Goal: Task Accomplishment & Management: Complete application form

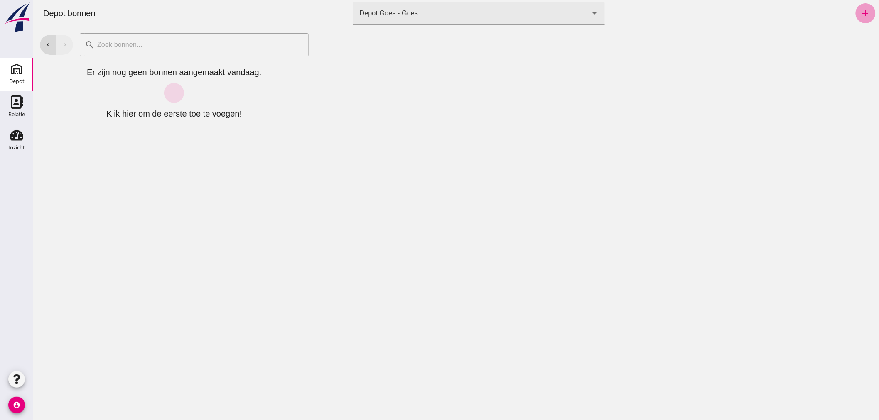
click at [860, 12] on icon "add" at bounding box center [865, 13] width 10 height 10
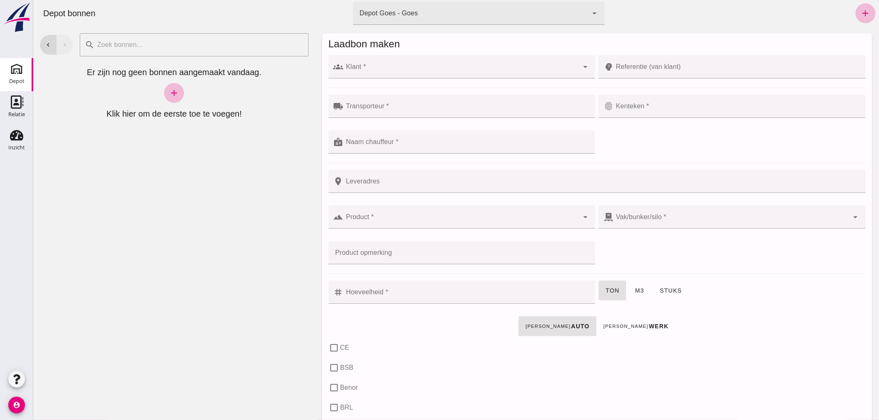
click at [380, 69] on input "Klant *" at bounding box center [460, 71] width 235 height 10
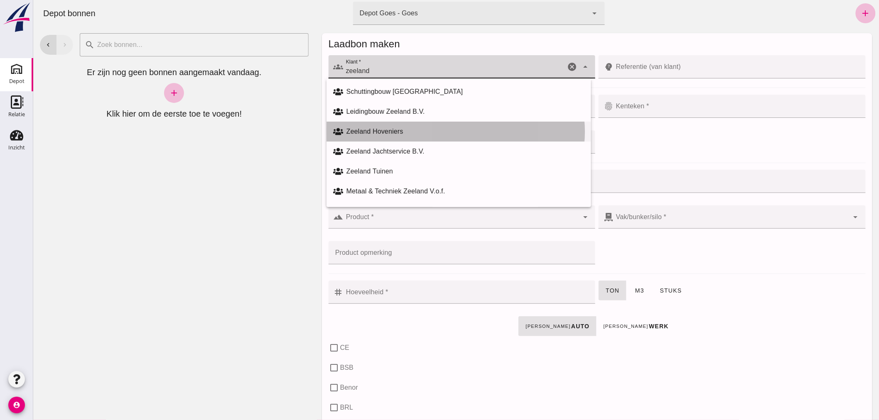
click at [374, 127] on div "Zeeland Hoveniers" at bounding box center [465, 132] width 238 height 10
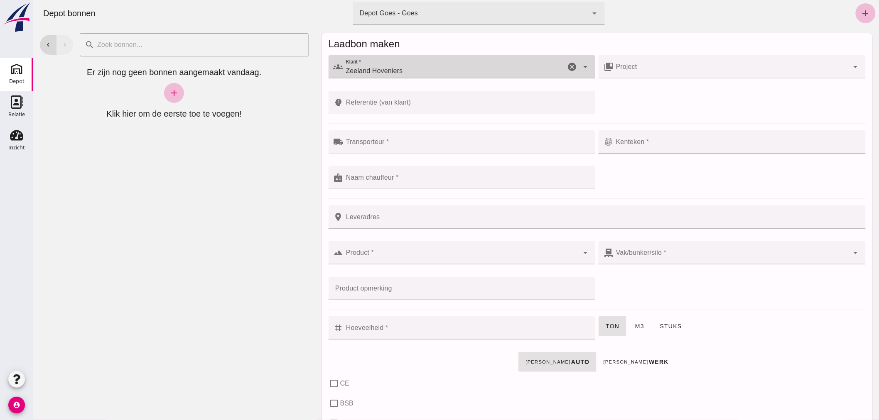
type input "Zeeland Hoveniers"
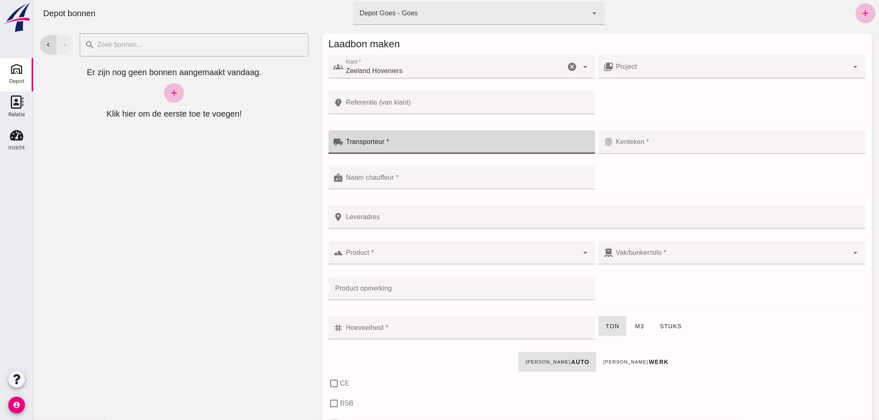
click at [387, 142] on input "Transporteur *" at bounding box center [466, 146] width 247 height 10
type input "Oosten"
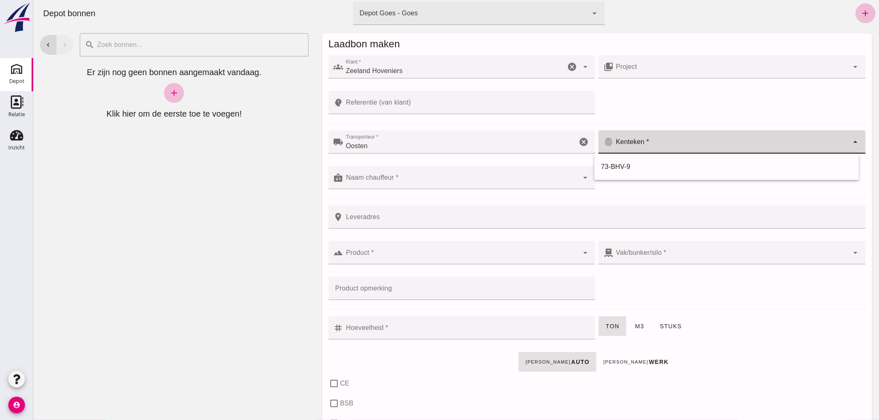
click at [658, 140] on div at bounding box center [730, 141] width 235 height 23
click at [615, 164] on div "73-BHV-9" at bounding box center [725, 167] width 251 height 10
type input "73-BHV-9"
click at [407, 179] on input "Naam chauffeur *" at bounding box center [460, 182] width 235 height 10
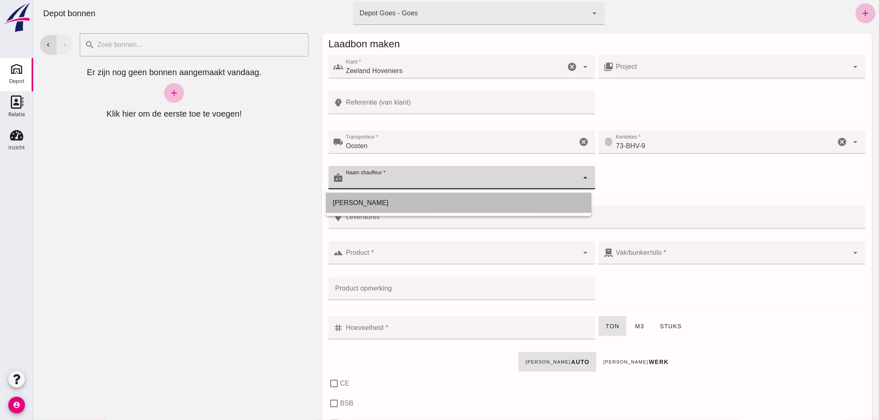
click at [381, 202] on div "[PERSON_NAME]" at bounding box center [458, 203] width 251 height 10
type input "[PERSON_NAME]"
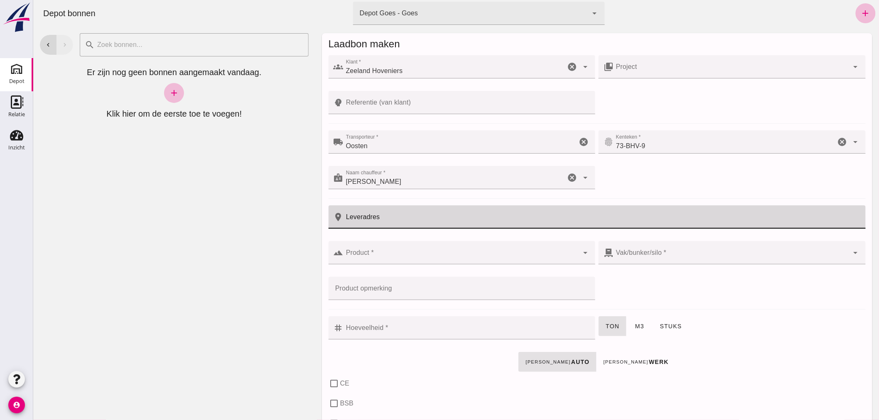
click at [395, 218] on input "Leveradres" at bounding box center [601, 217] width 517 height 23
type input "Middelmeet 35 Goes"
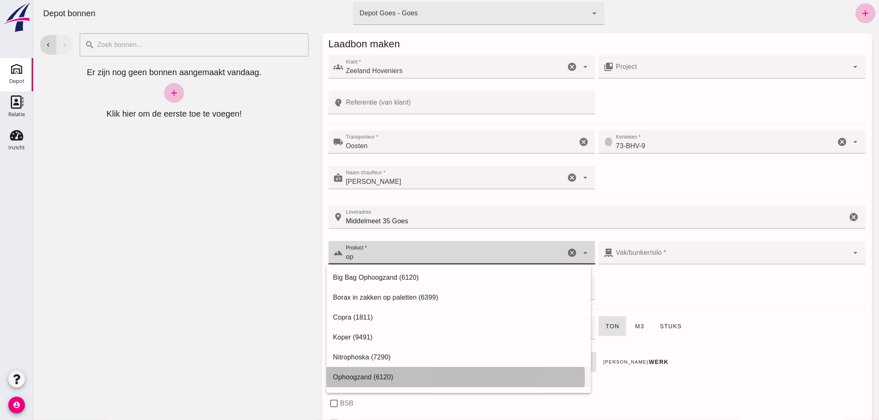
click at [355, 376] on div "Ophoogzand (6120)" at bounding box center [458, 377] width 251 height 10
type input "Ophoogzand (6120)"
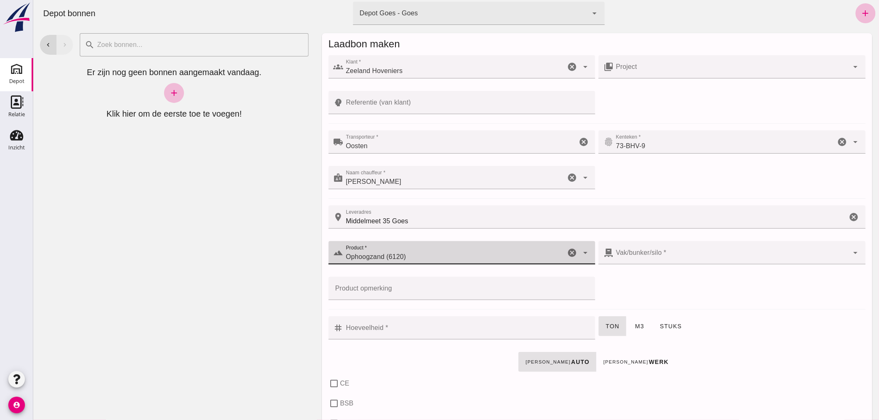
type input "38"
checkbox input "true"
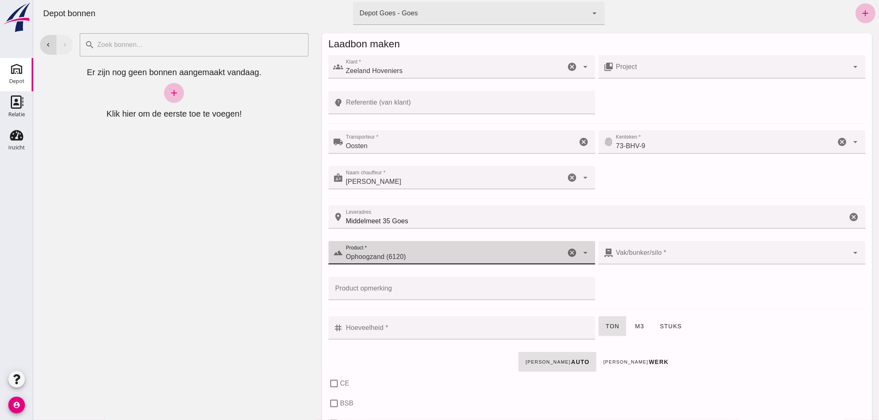
type input "40"
checkbox input "true"
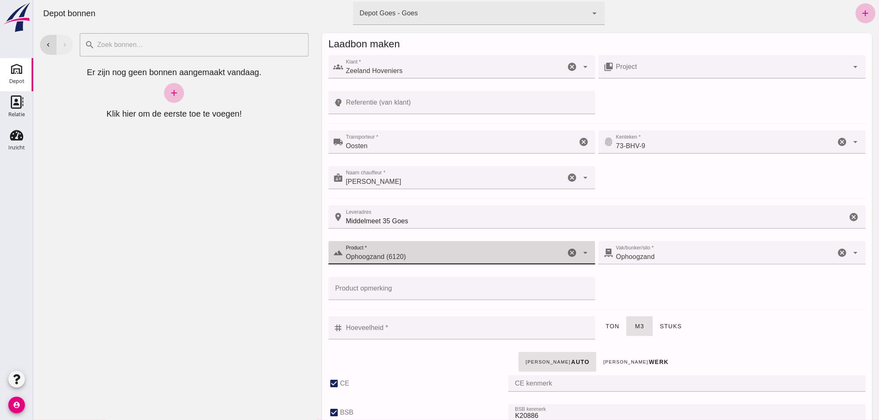
type input "Ophoogzand (6120)"
click at [456, 331] on input "Hoeveelheid *" at bounding box center [466, 327] width 247 height 23
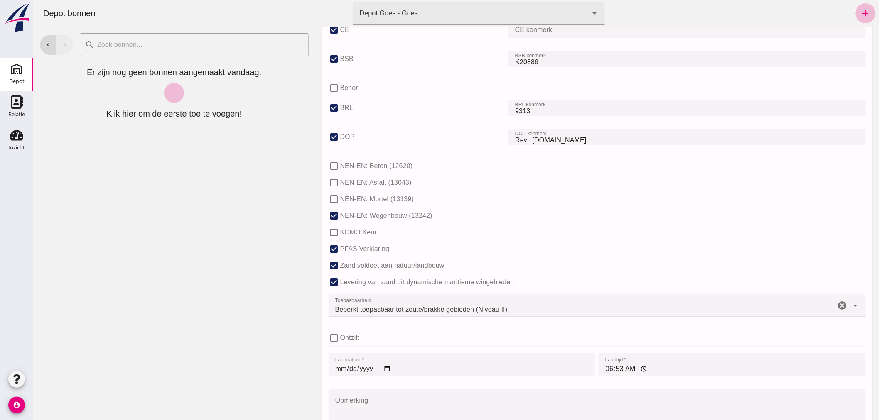
scroll to position [507, 0]
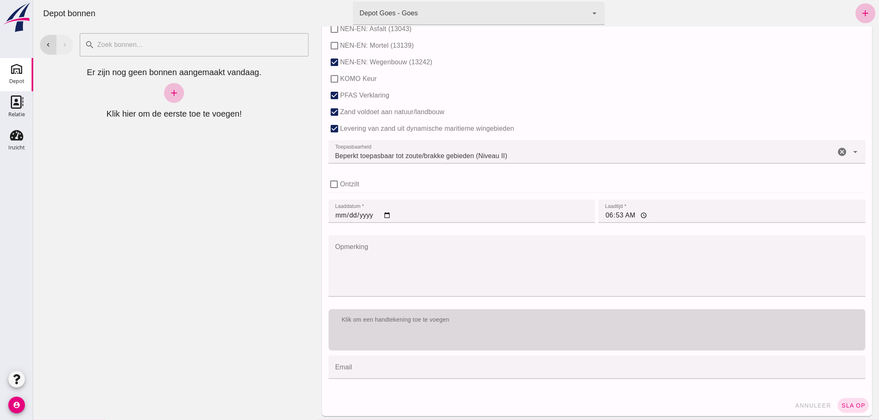
type input "12"
click at [532, 322] on div "Klik om een handtekening toe te voegen" at bounding box center [597, 320] width 524 height 8
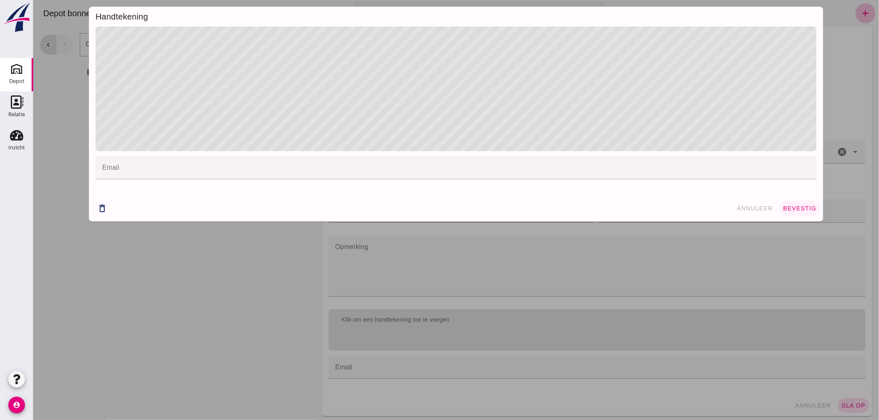
click at [793, 208] on span "bevestig" at bounding box center [799, 208] width 34 height 7
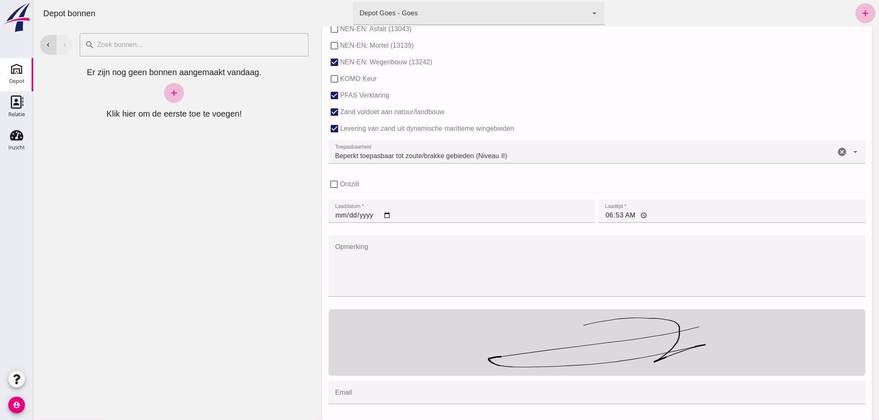
scroll to position [536, 0]
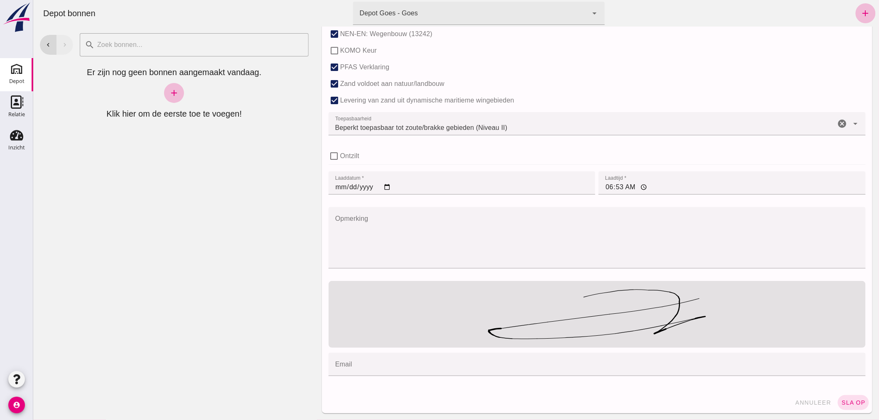
click at [846, 401] on span "sla op" at bounding box center [852, 402] width 25 height 7
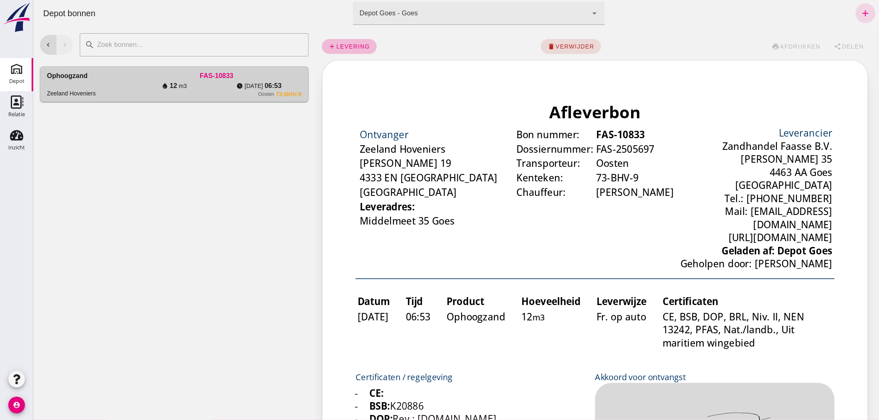
scroll to position [0, 0]
click at [841, 41] on button "share Delen" at bounding box center [848, 46] width 43 height 15
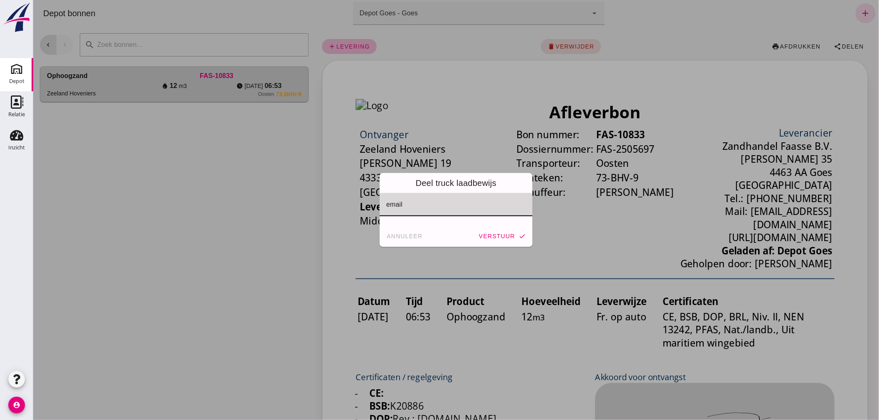
click at [450, 205] on input "email" at bounding box center [455, 209] width 139 height 10
click at [412, 237] on span "annuleer" at bounding box center [404, 236] width 37 height 7
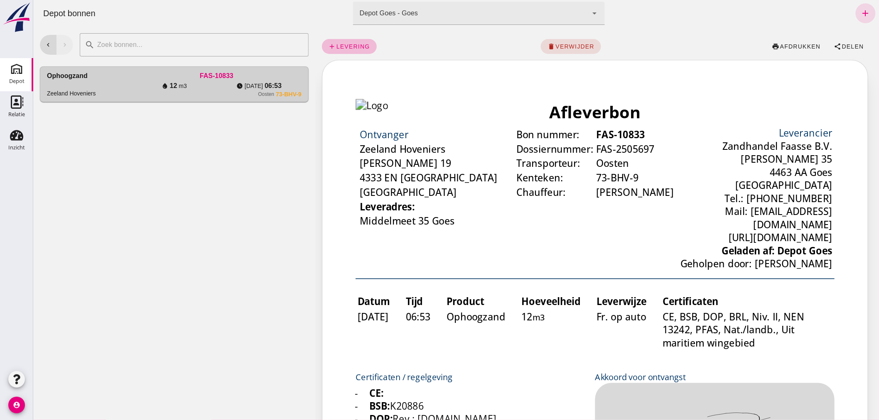
click at [230, 206] on div "chevron_left chevron_right search cancel Ophoogzand Zeeland Hoveniers FAS-10833…" at bounding box center [174, 224] width 282 height 394
